Goal: Find specific page/section: Find specific page/section

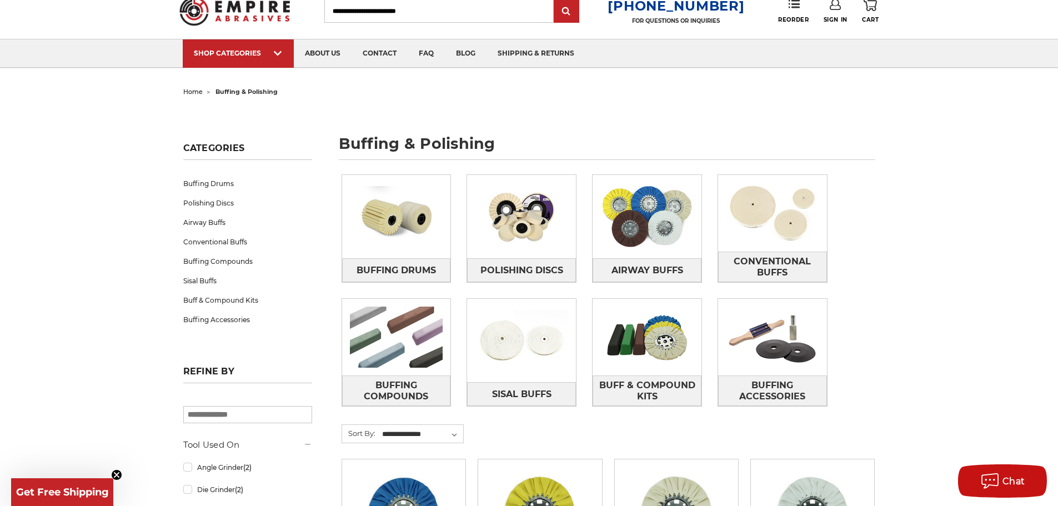
scroll to position [167, 0]
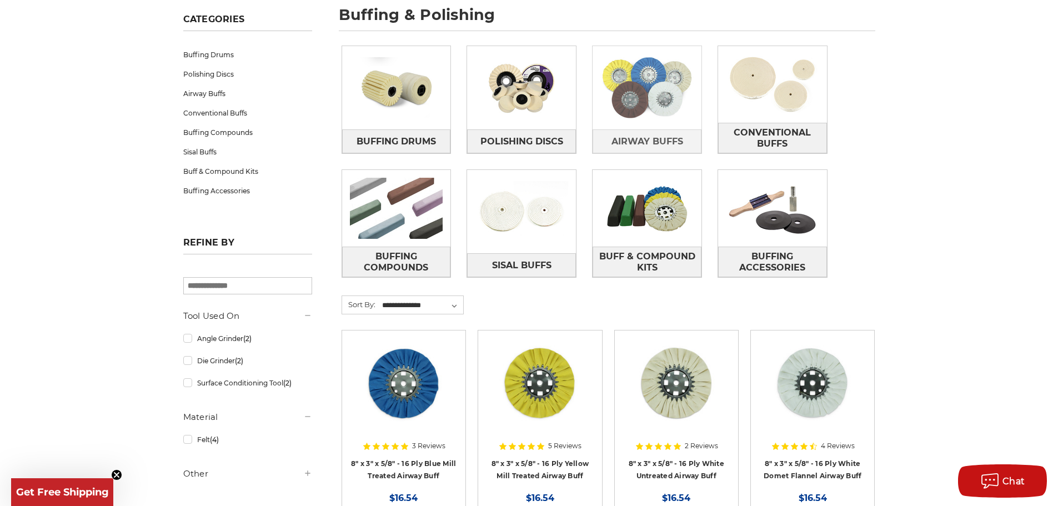
click at [628, 92] on img at bounding box center [647, 87] width 109 height 77
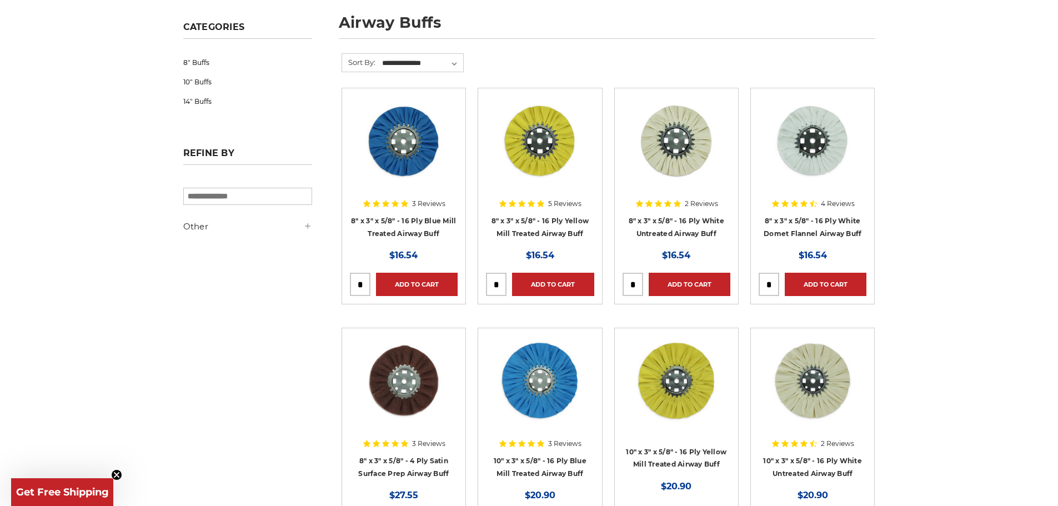
scroll to position [500, 0]
